Goal: Ask a question

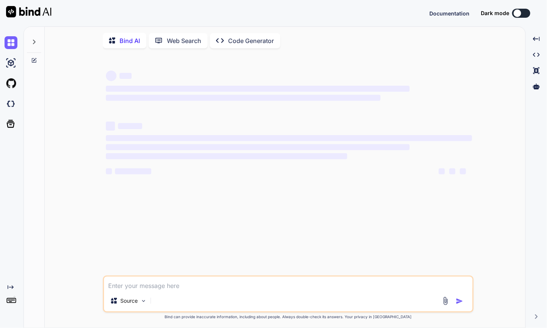
type textarea "x"
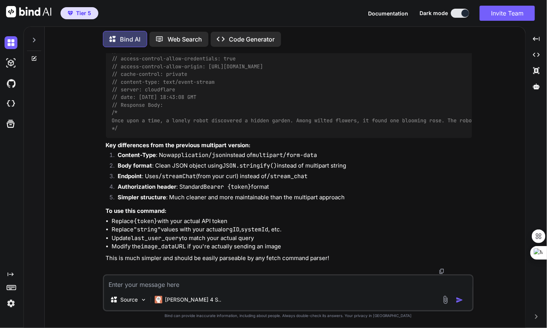
scroll to position [2699, 0]
click at [36, 39] on icon at bounding box center [34, 40] width 6 height 6
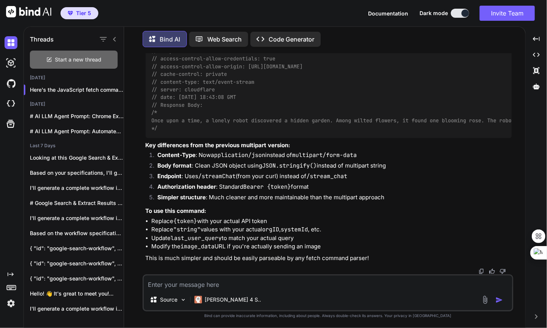
click at [67, 63] on div "Start a new thread" at bounding box center [74, 60] width 88 height 18
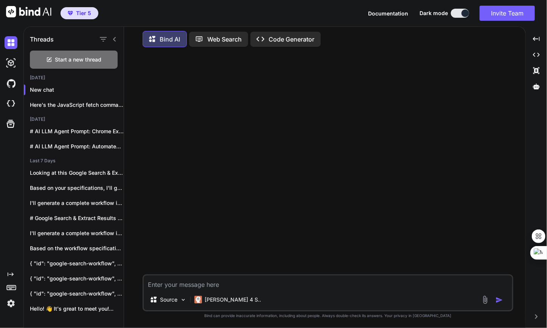
click at [180, 283] on textarea at bounding box center [328, 283] width 368 height 14
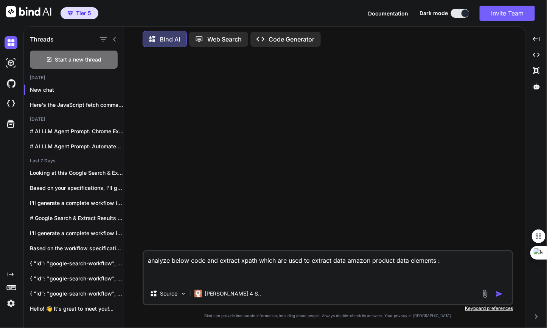
paste textarea "<?php namespace ContentEgg\application\libs\amazon; defined('\ABSPATH') || exit…"
type textarea "analyze below code and extract xpath which are used to extract data amazon prod…"
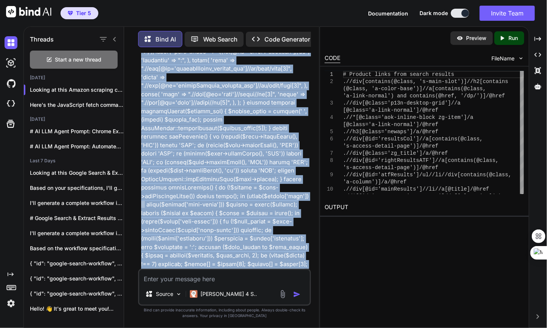
scroll to position [4263, 0]
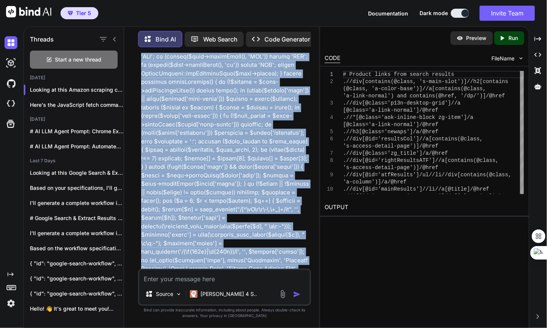
drag, startPoint x: 262, startPoint y: 84, endPoint x: 212, endPoint y: 245, distance: 168.1
copy p "<?php namespace ContentEgg\application\libs\amazon; defined('\ABSPATH') || exit…"
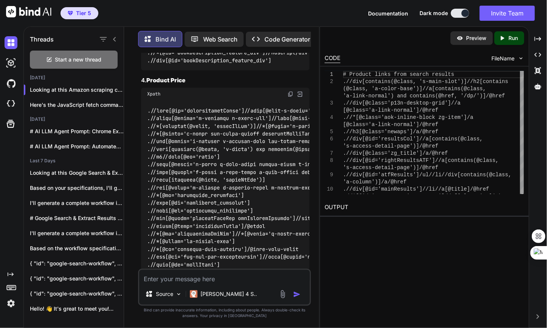
scroll to position [4952, 0]
